Goal: Communication & Community: Ask a question

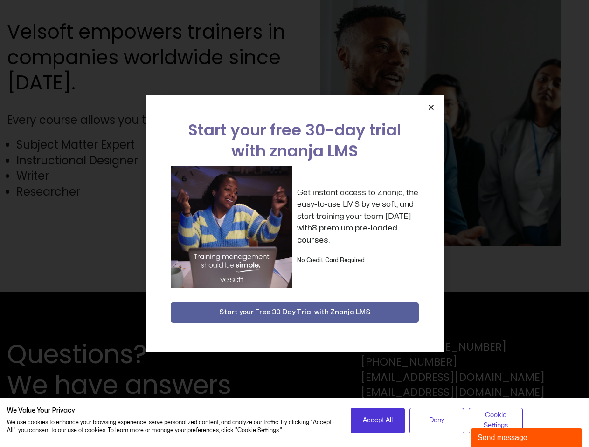
click at [294, 224] on div "Get instant access to Znanja, the easy-to-use LMS by velsoft, and start trainin…" at bounding box center [295, 227] width 248 height 122
click at [431, 107] on icon "Close" at bounding box center [430, 107] width 7 height 7
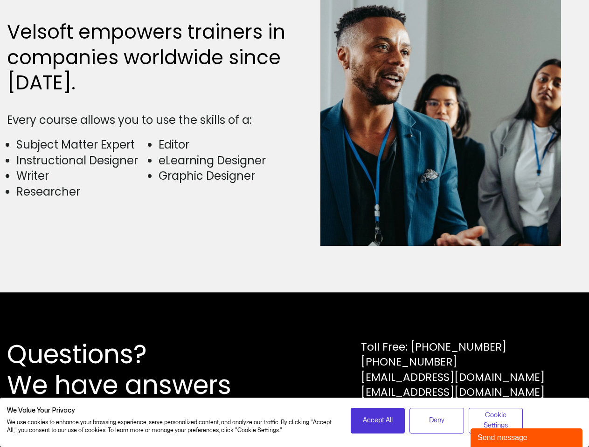
click at [295, 313] on div "Questions? We have answers Toll Free: [PHONE_NUMBER] [PHONE_NUMBER] [EMAIL_ADDR…" at bounding box center [294, 370] width 589 height 155
click at [378, 421] on span "Accept All" at bounding box center [378, 421] width 30 height 10
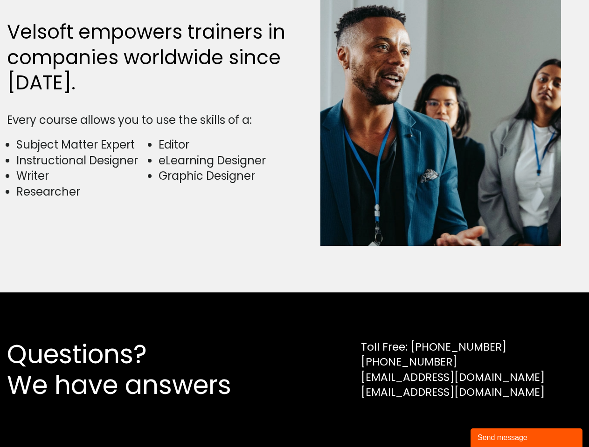
click at [436, 421] on div "Questions? We have answers Toll Free: [PHONE_NUMBER] [PHONE_NUMBER] [EMAIL_ADDR…" at bounding box center [294, 370] width 589 height 155
click at [496, 421] on div "Questions? We have answers Toll Free: [PHONE_NUMBER] [PHONE_NUMBER] [EMAIL_ADDR…" at bounding box center [294, 370] width 589 height 155
click at [526, 438] on div "Send message" at bounding box center [526, 438] width 98 height 11
